Goal: Task Accomplishment & Management: Manage account settings

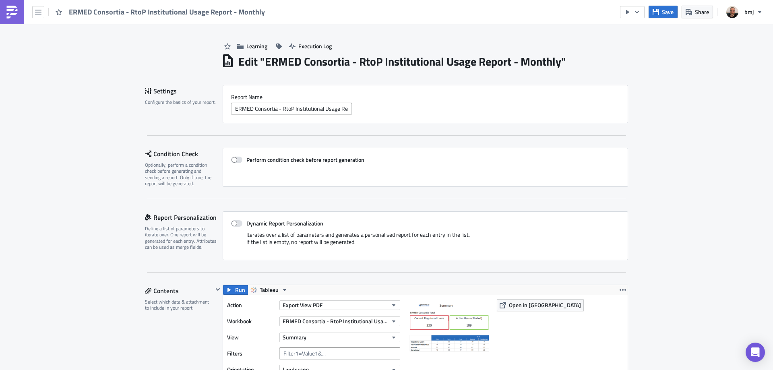
scroll to position [1614, 0]
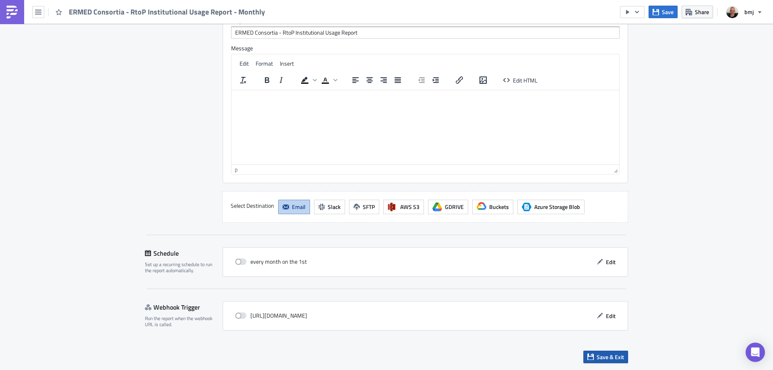
click at [618, 356] on span "Save & Exit" at bounding box center [610, 357] width 27 height 8
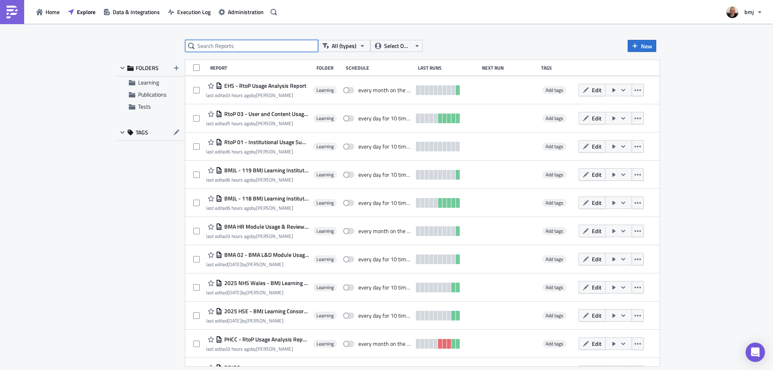
click at [273, 47] on input "text" at bounding box center [251, 46] width 133 height 12
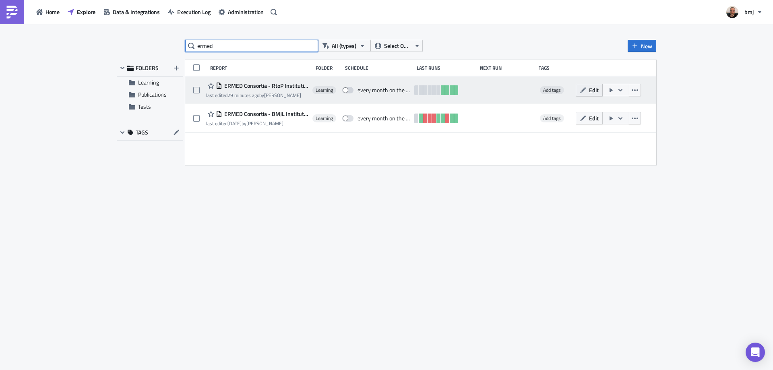
type input "ermed"
click at [591, 87] on span "Edit" at bounding box center [594, 90] width 10 height 8
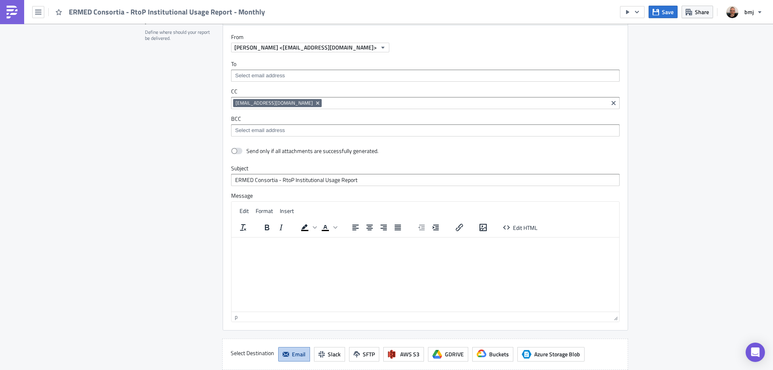
scroll to position [1410, 0]
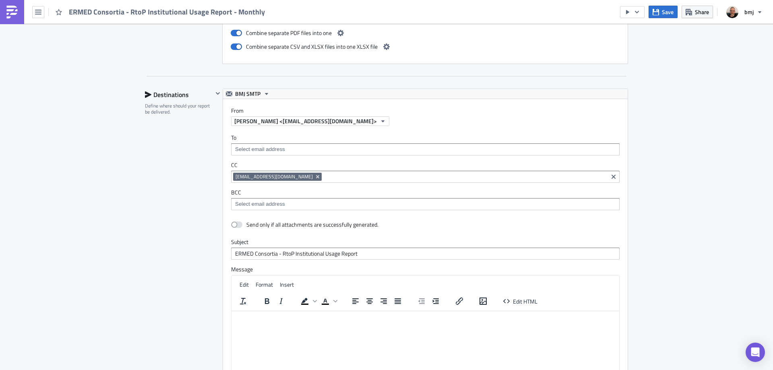
click at [272, 151] on input at bounding box center [425, 149] width 384 height 8
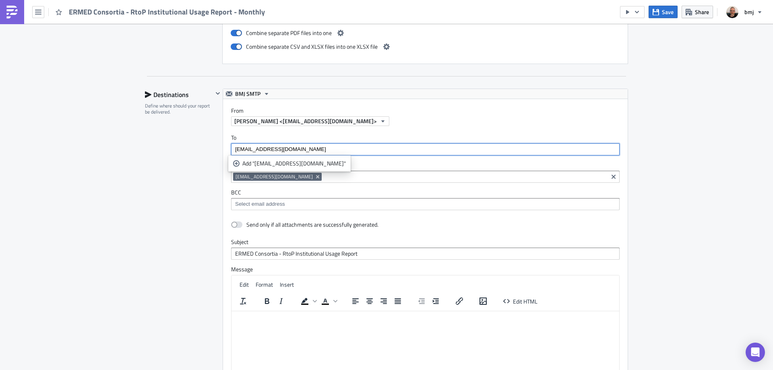
drag, startPoint x: 233, startPoint y: 149, endPoint x: 256, endPoint y: 150, distance: 23.0
click at [256, 150] on input "[EMAIL_ADDRESS][DOMAIN_NAME]" at bounding box center [425, 149] width 384 height 8
type input "[EMAIL_ADDRESS][DOMAIN_NAME]"
click at [258, 161] on div "Add "[EMAIL_ADDRESS][DOMAIN_NAME]"" at bounding box center [294, 163] width 104 height 8
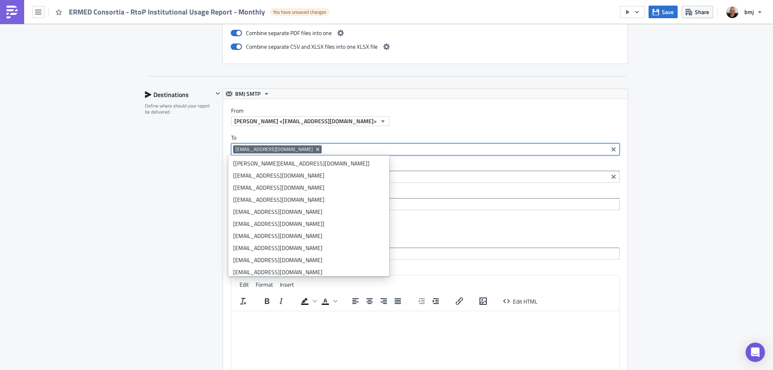
click at [324, 151] on input at bounding box center [465, 149] width 282 height 8
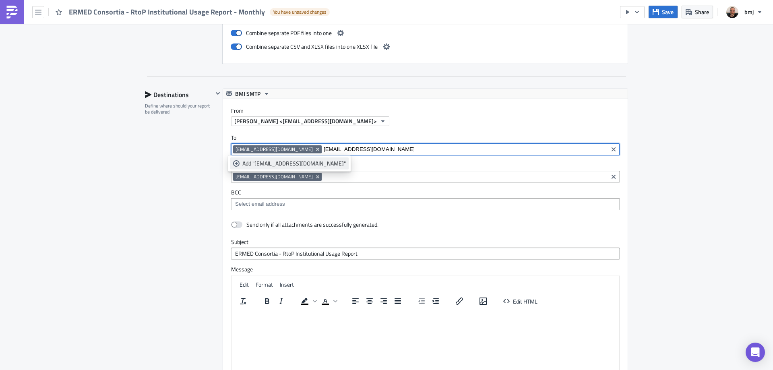
type input "[EMAIL_ADDRESS][DOMAIN_NAME]"
click at [286, 166] on div "Add "[EMAIL_ADDRESS][DOMAIN_NAME]"" at bounding box center [294, 163] width 104 height 8
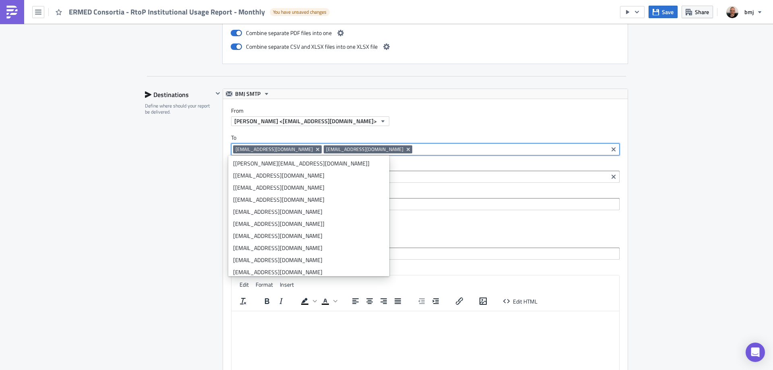
click at [182, 169] on div "Destinations Define where should your report be delivered." at bounding box center [179, 266] width 68 height 355
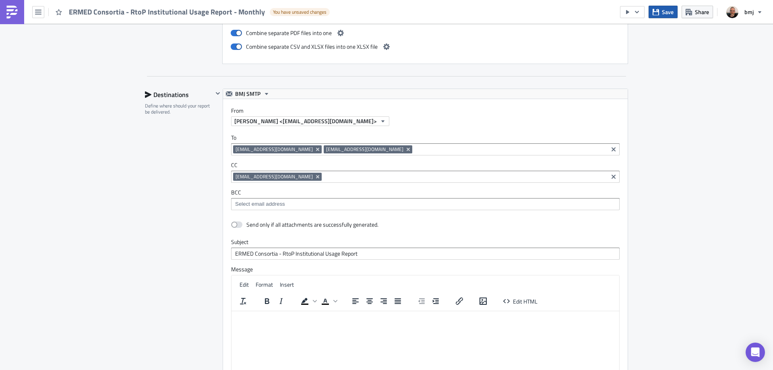
click at [660, 14] on button "Save" at bounding box center [663, 12] width 29 height 12
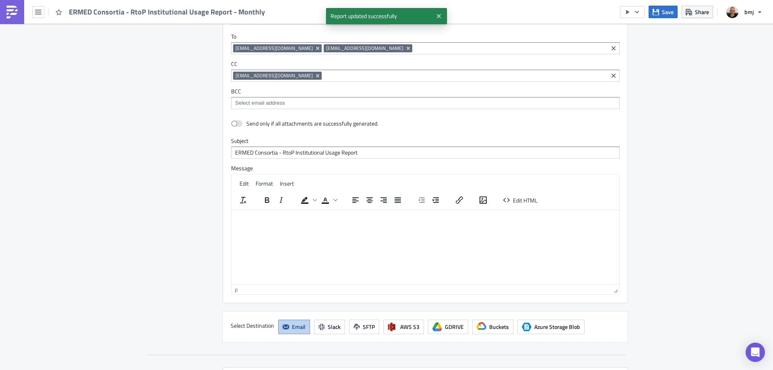
scroll to position [1510, 0]
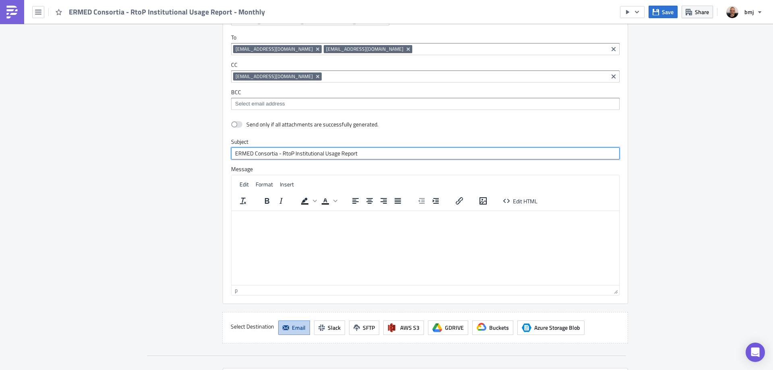
drag, startPoint x: 366, startPoint y: 151, endPoint x: 201, endPoint y: 150, distance: 165.5
click at [201, 150] on div "Destinations Define where should your report be delivered. BMJ SMTP From [PERSO…" at bounding box center [386, 165] width 483 height 355
type input "ERMED Usage Reports - RtoP Institutional Usage"
click at [273, 221] on html at bounding box center [426, 217] width 388 height 13
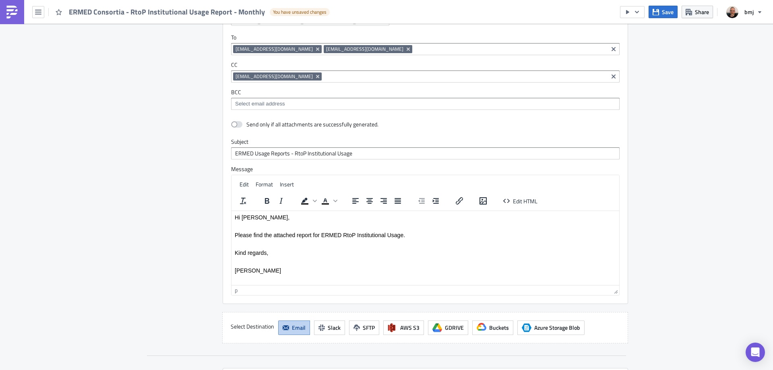
click at [146, 201] on div "Destinations Define where should your report be delivered." at bounding box center [179, 165] width 68 height 355
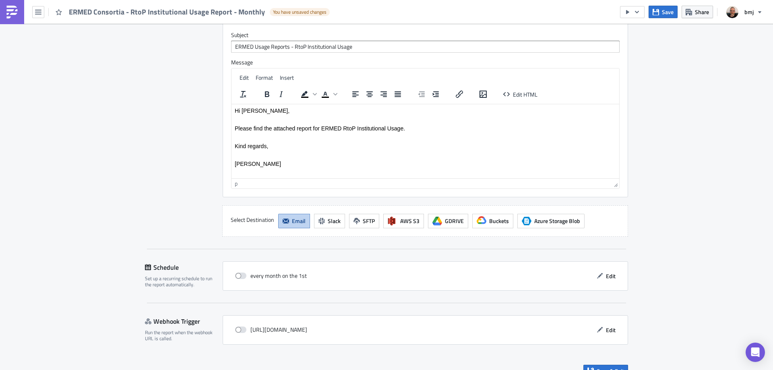
scroll to position [1631, 0]
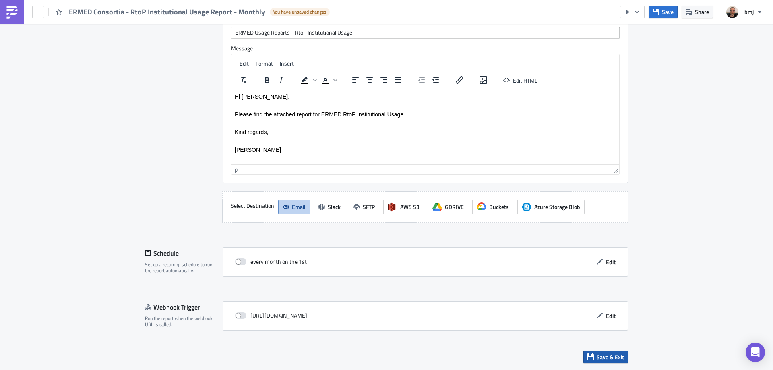
click at [617, 355] on span "Save & Exit" at bounding box center [610, 357] width 27 height 8
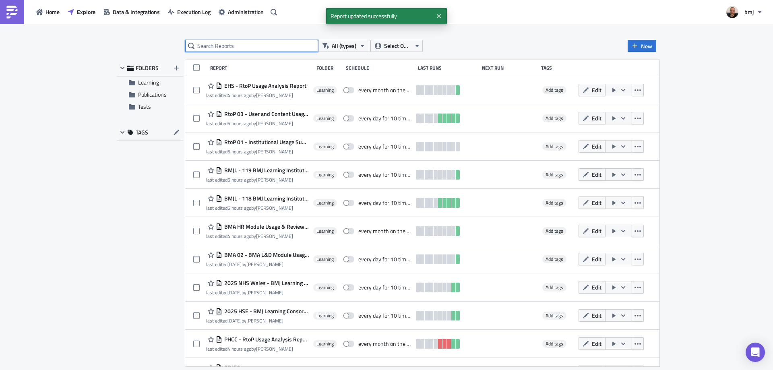
click at [300, 48] on input "text" at bounding box center [251, 46] width 133 height 12
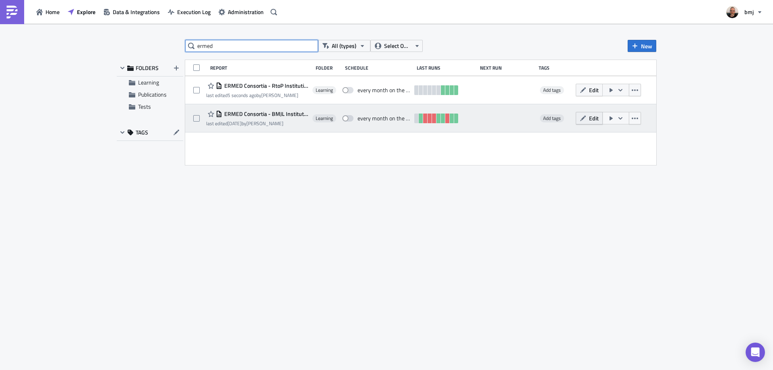
type input "ermed"
click at [598, 116] on span "Edit" at bounding box center [594, 118] width 10 height 8
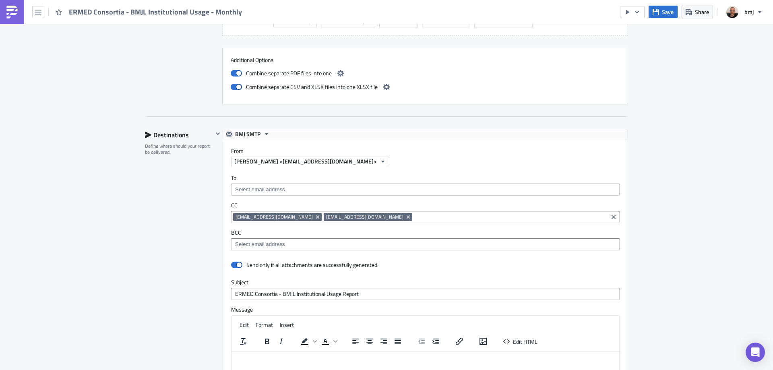
scroll to position [1507, 0]
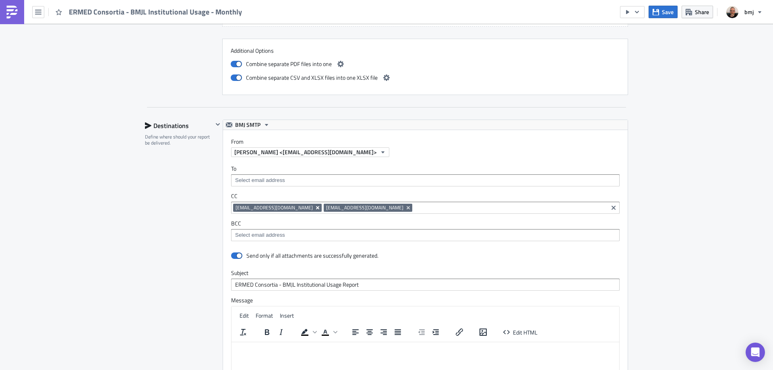
click at [316, 208] on icon "Remove Tag" at bounding box center [317, 207] width 3 height 3
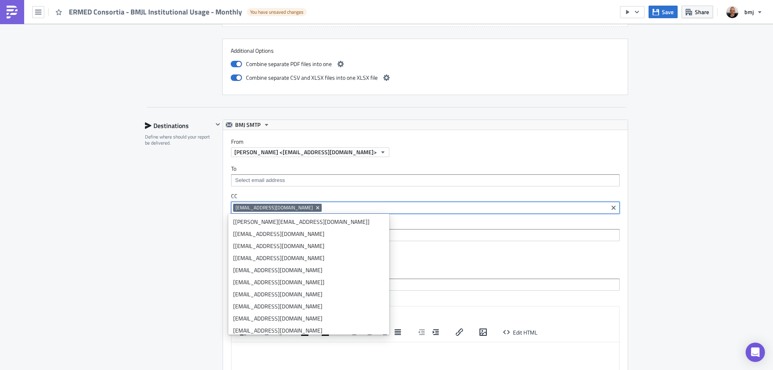
click at [270, 182] on input at bounding box center [425, 180] width 384 height 8
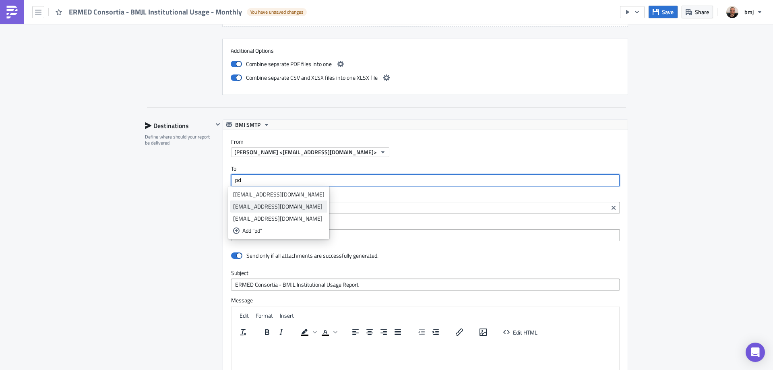
type input "pd"
click at [265, 205] on div "[EMAIL_ADDRESS][DOMAIN_NAME]" at bounding box center [278, 207] width 91 height 8
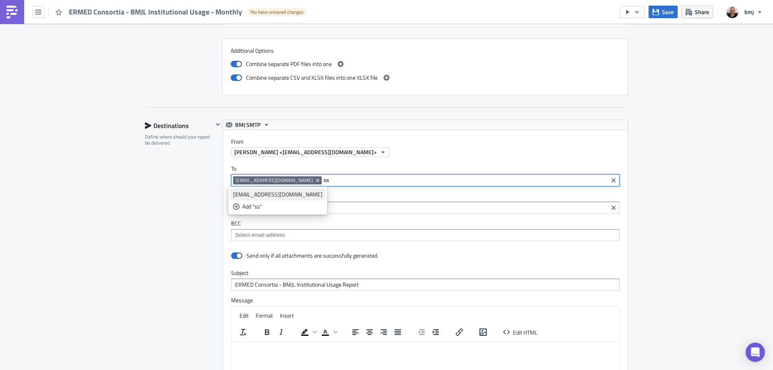
type input "ss"
click at [269, 196] on div "[EMAIL_ADDRESS][DOMAIN_NAME]" at bounding box center [277, 194] width 89 height 8
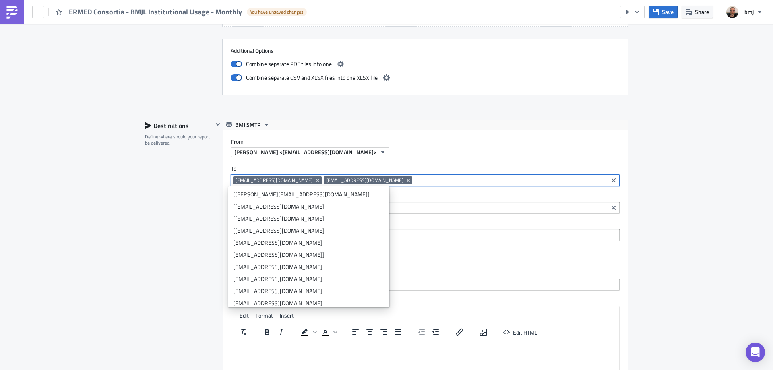
click at [188, 188] on div "Destinations Define where should your report be delivered." at bounding box center [179, 297] width 68 height 355
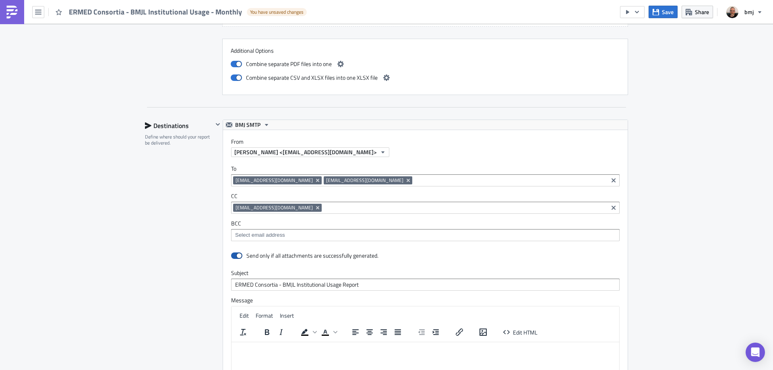
click at [234, 253] on span at bounding box center [236, 256] width 11 height 6
click at [234, 253] on input "checkbox" at bounding box center [235, 255] width 5 height 5
checkbox input "false"
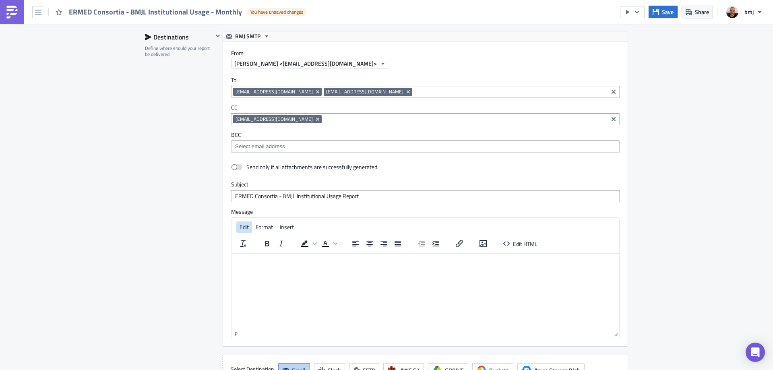
scroll to position [1628, 0]
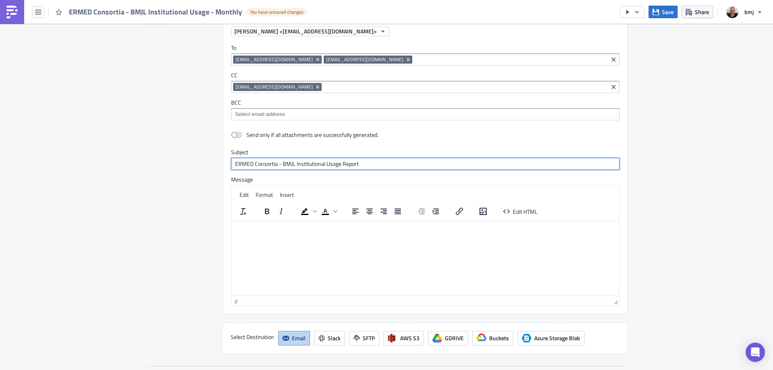
drag, startPoint x: 251, startPoint y: 163, endPoint x: 408, endPoint y: 164, distance: 156.7
click at [408, 164] on input "ERMED Consortia - BMJL Institutional Usage Report" at bounding box center [425, 164] width 389 height 12
type input "ERMED Usage Reports - BMJL Institutional Usage"
click at [388, 231] on html at bounding box center [426, 227] width 388 height 13
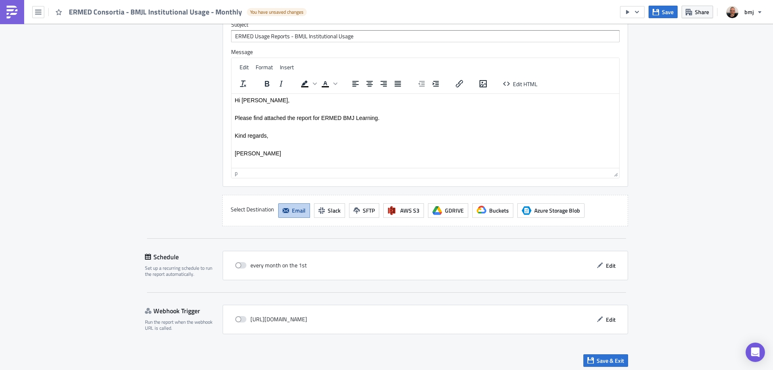
scroll to position [1760, 0]
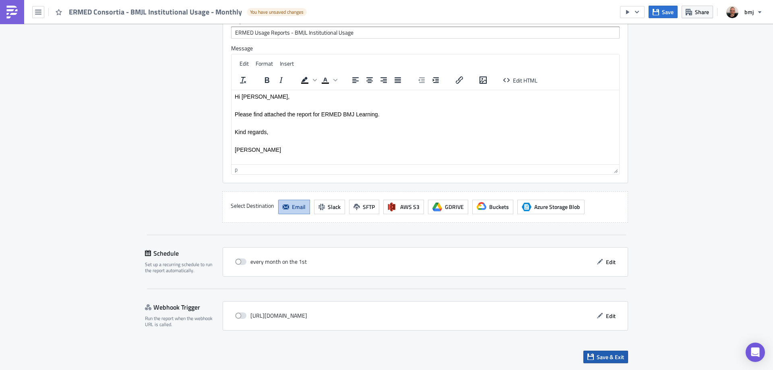
click at [611, 356] on span "Save & Exit" at bounding box center [610, 357] width 27 height 8
